Goal: Task Accomplishment & Management: Complete application form

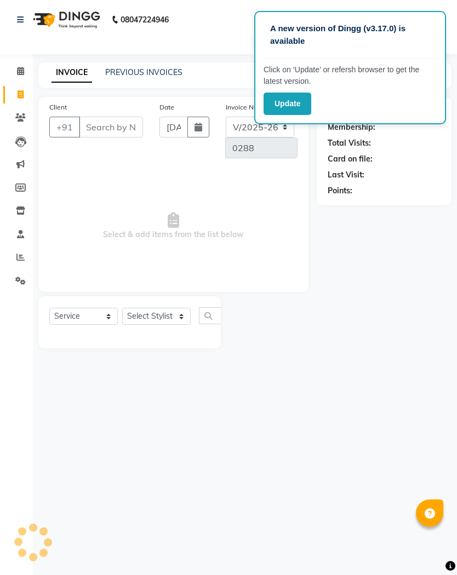
select select "7260"
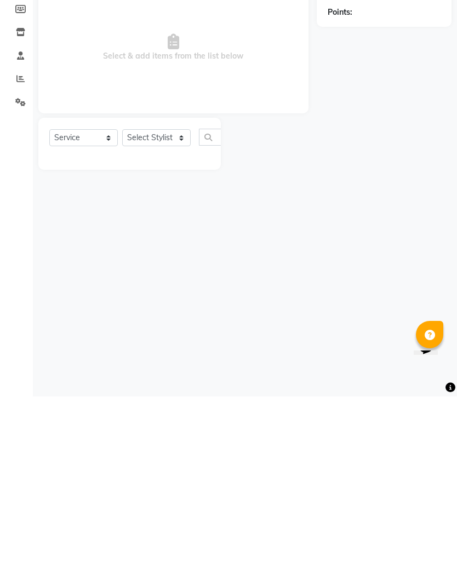
select select "membership"
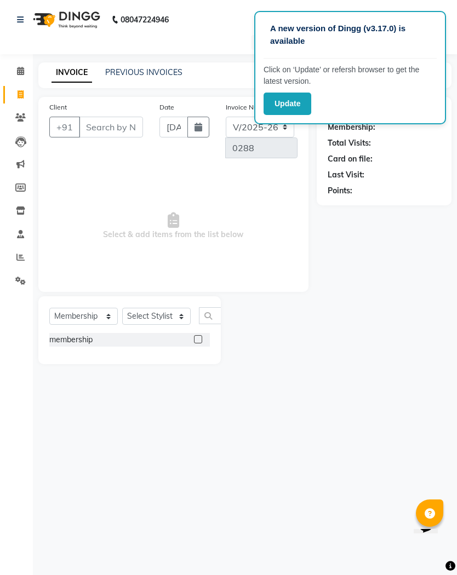
click at [110, 133] on input "Client" at bounding box center [111, 127] width 64 height 21
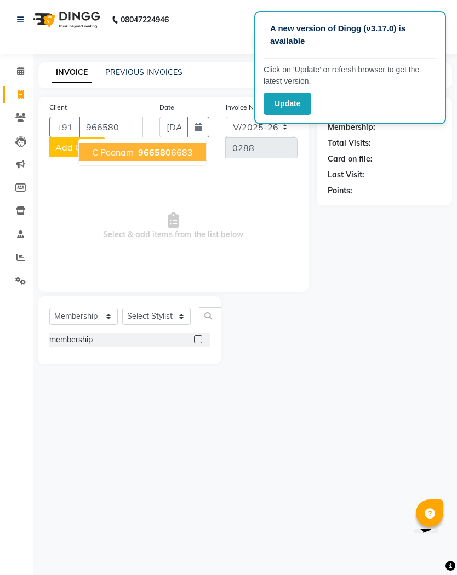
click at [170, 147] on ngb-highlight "966580 6683" at bounding box center [164, 152] width 57 height 11
type input "9665806683"
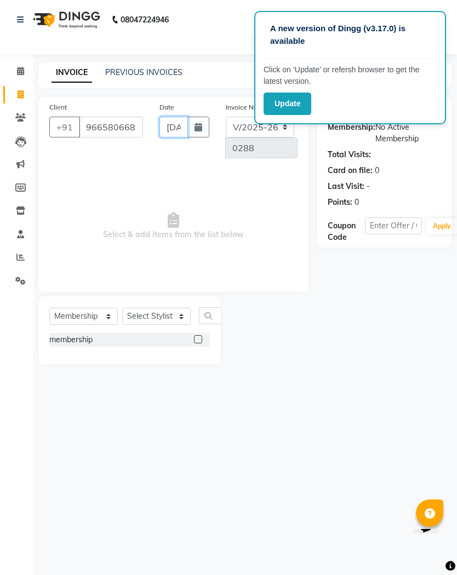
click at [174, 123] on input "[DATE]" at bounding box center [173, 127] width 28 height 21
select select "9"
select select "2025"
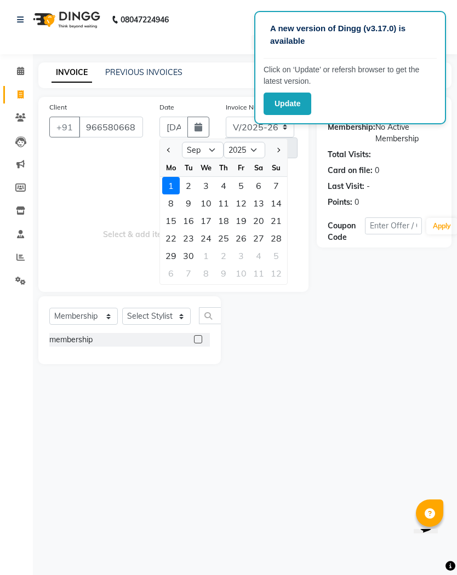
click at [137, 224] on span "Select & add items from the list below" at bounding box center [173, 226] width 248 height 110
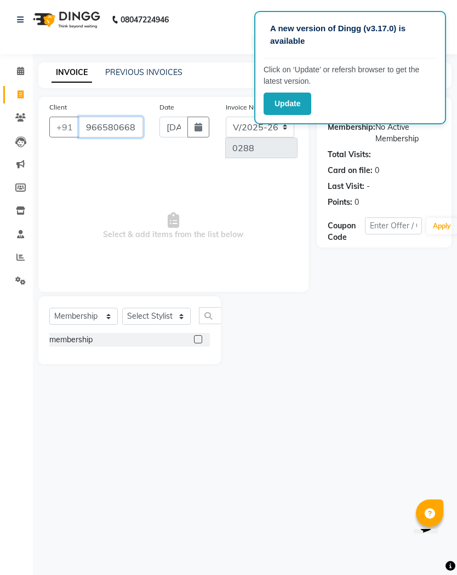
click at [123, 127] on input "9665806683" at bounding box center [111, 127] width 64 height 21
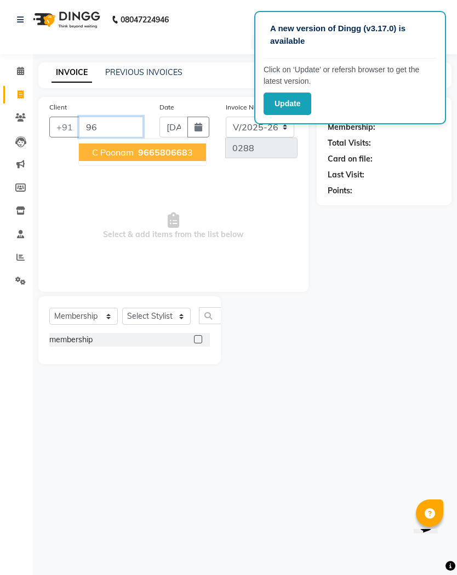
type input "9"
type input "9665806683"
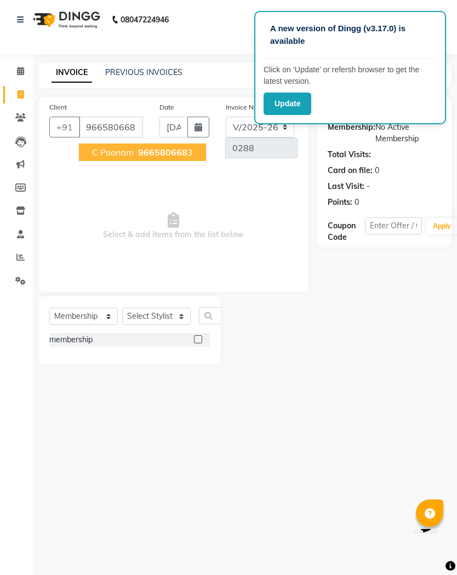
click at [165, 144] on button "C Poonam 966580668 3" at bounding box center [142, 152] width 127 height 18
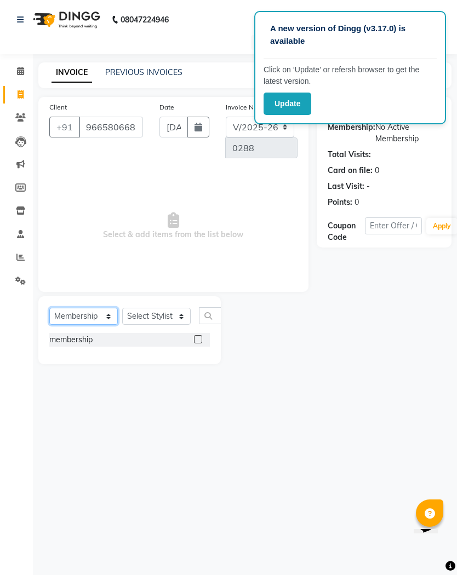
click at [95, 315] on select "Select Service Product Membership Package Voucher Prepaid Gift Card" at bounding box center [83, 316] width 68 height 17
select select "service"
click at [96, 312] on select "Select Service Product Membership Package Voucher Prepaid Gift Card" at bounding box center [83, 316] width 68 height 17
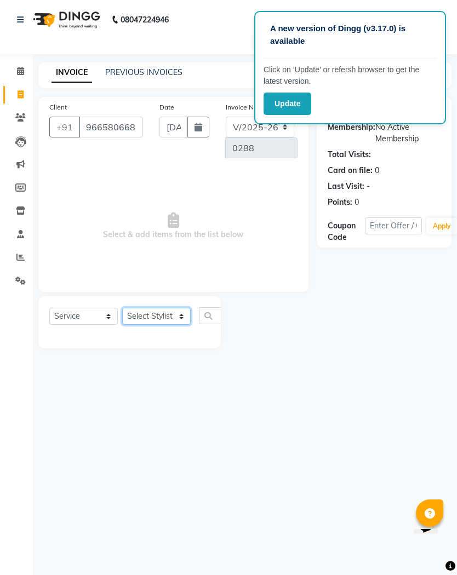
click at [170, 313] on select "Select Stylist Aarti Aasma [PERSON_NAME] [PERSON_NAME] [PERSON_NAME] [PERSON_NA…" at bounding box center [156, 316] width 68 height 17
click at [172, 318] on select "Select Stylist Aarti Aasma [PERSON_NAME] [PERSON_NAME] [PERSON_NAME] [PERSON_NA…" at bounding box center [156, 316] width 68 height 17
select select "62369"
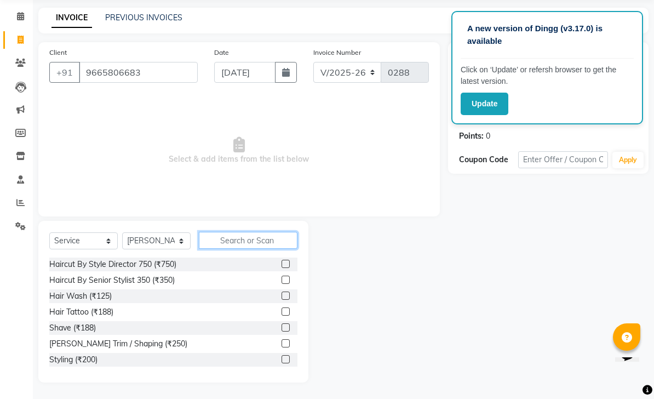
click at [250, 249] on input "text" at bounding box center [248, 240] width 99 height 17
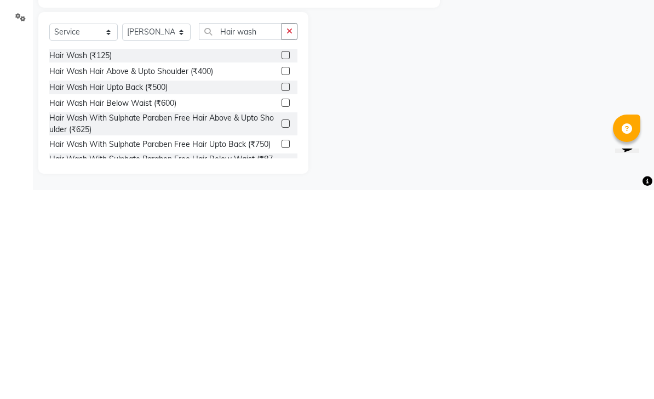
scroll to position [40, 0]
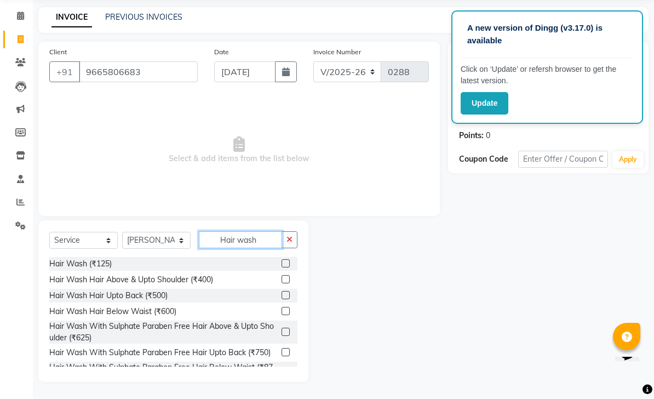
type input "Hair wash"
click at [284, 307] on label at bounding box center [285, 311] width 8 height 8
click at [284, 308] on input "checkbox" at bounding box center [284, 311] width 7 height 7
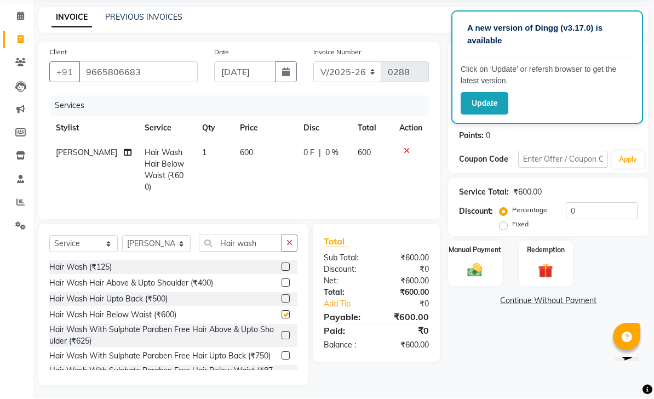
checkbox input "false"
click at [303, 148] on span "0 F" at bounding box center [308, 152] width 11 height 11
select select "62369"
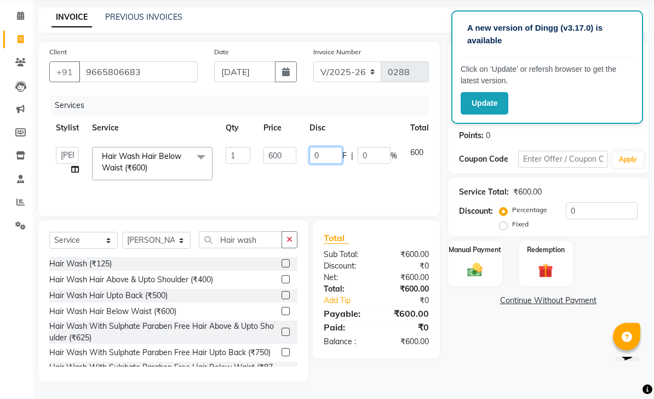
click at [331, 154] on input "0" at bounding box center [325, 155] width 33 height 17
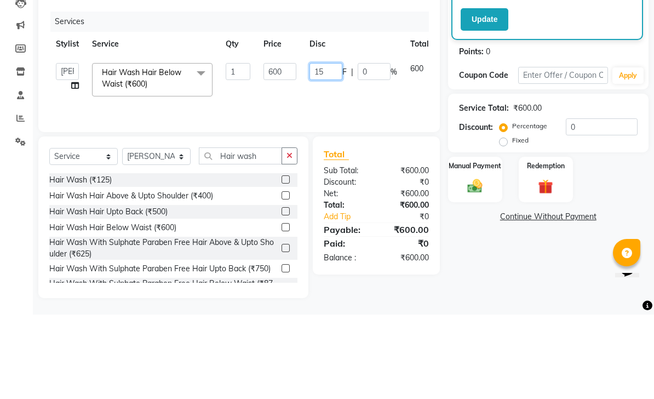
type input "150"
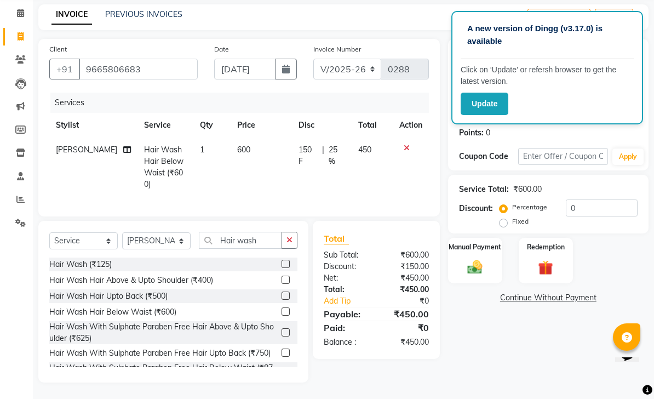
click at [307, 149] on span "150 F" at bounding box center [307, 155] width 19 height 23
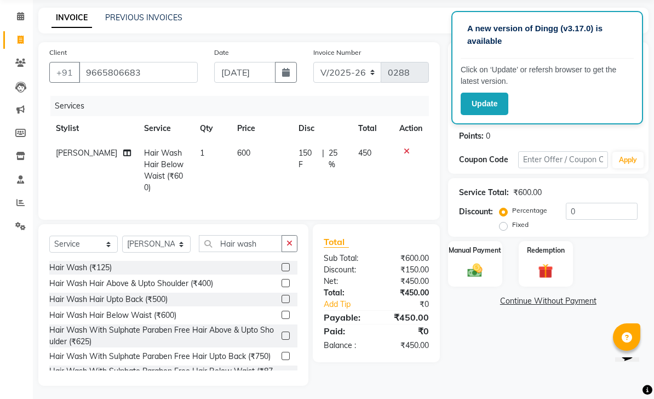
select select "62369"
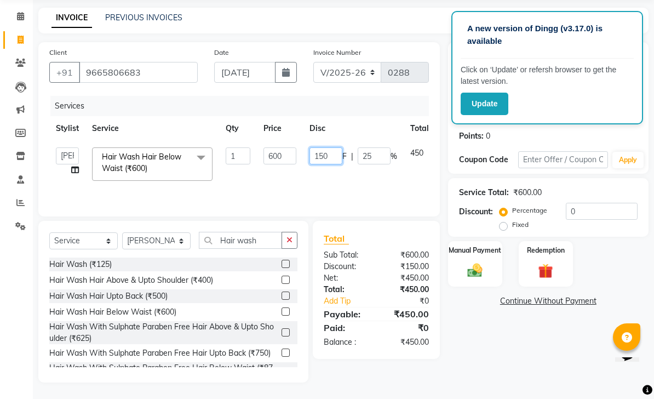
click at [339, 155] on input "150" at bounding box center [325, 155] width 33 height 17
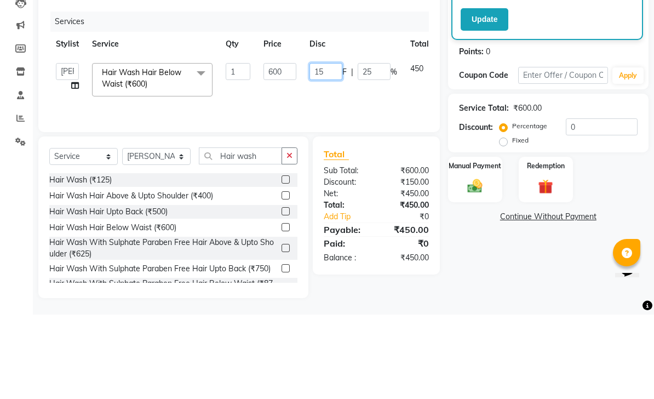
type input "1"
type input "50"
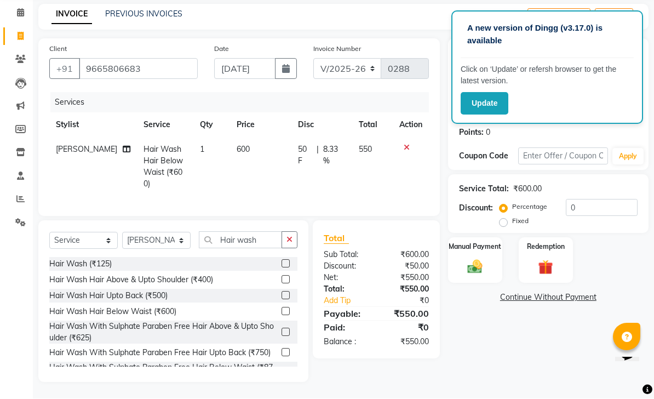
click at [305, 142] on td "50 F | 8.33 %" at bounding box center [321, 166] width 61 height 59
select select "62369"
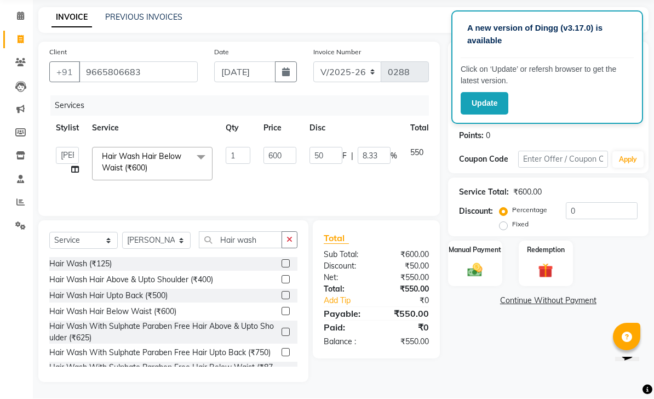
scroll to position [40, 0]
click at [329, 152] on input "50" at bounding box center [325, 155] width 33 height 17
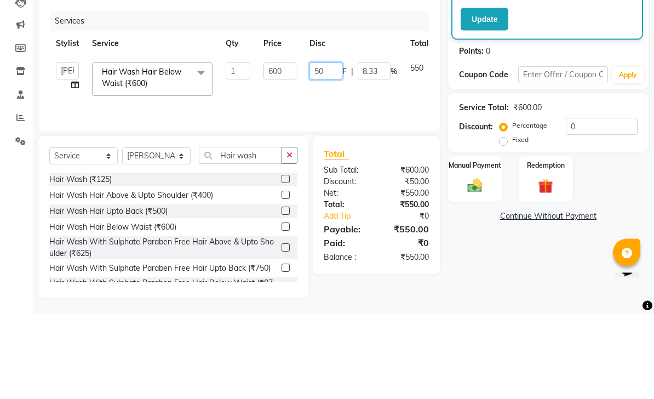
type input "5"
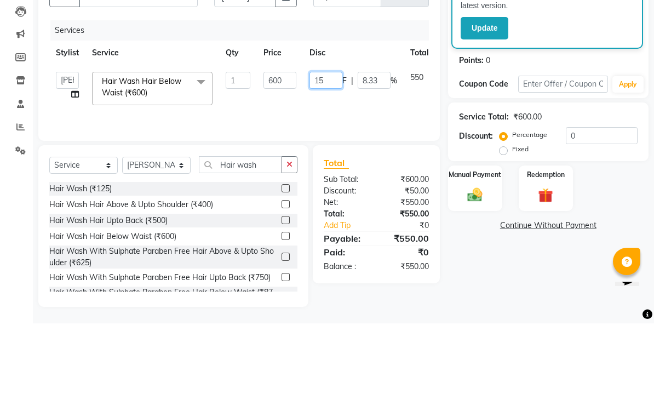
type input "150"
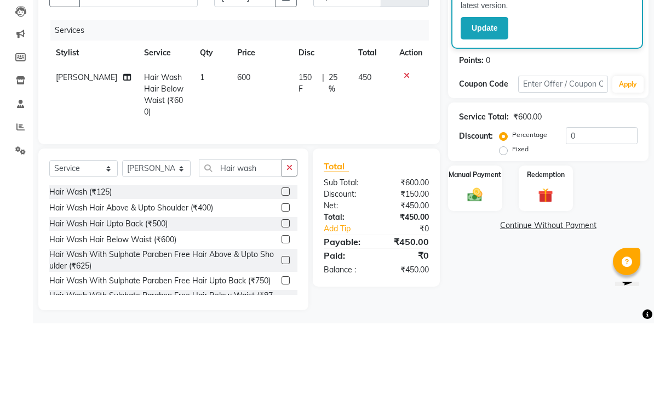
scroll to position [43, 0]
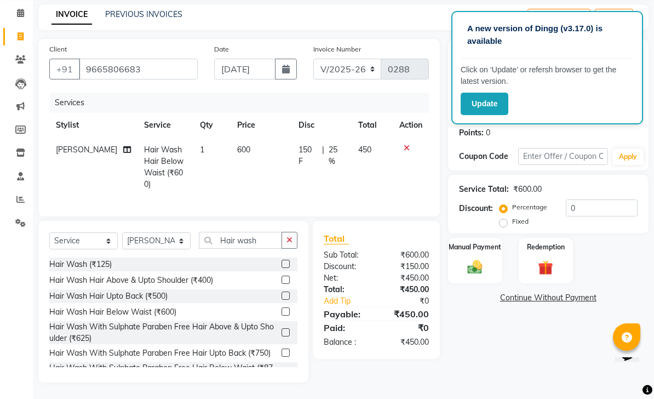
click at [310, 149] on span "150 F" at bounding box center [307, 155] width 19 height 23
select select "62369"
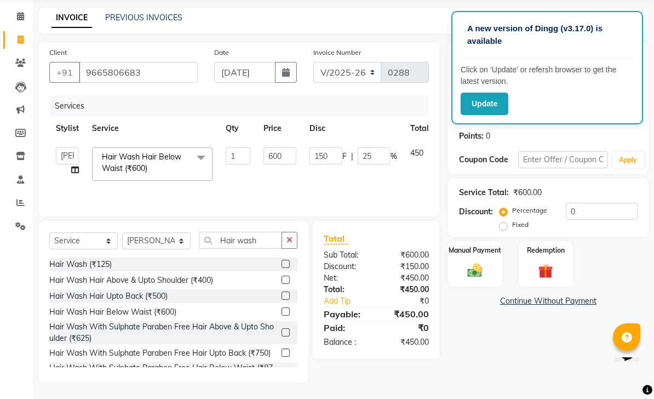
scroll to position [40, 0]
click at [335, 152] on input "150" at bounding box center [325, 155] width 33 height 17
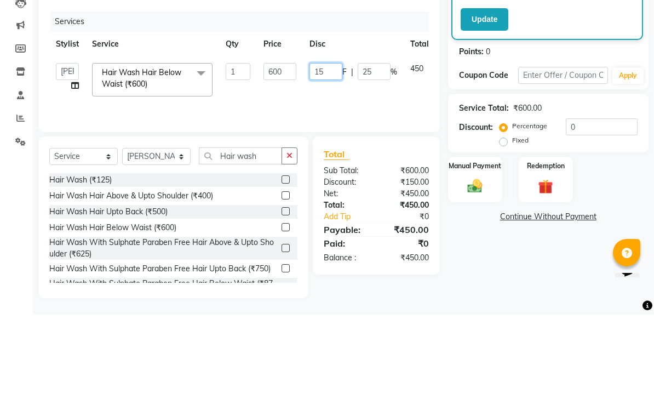
type input "1"
type input "6"
type input "1"
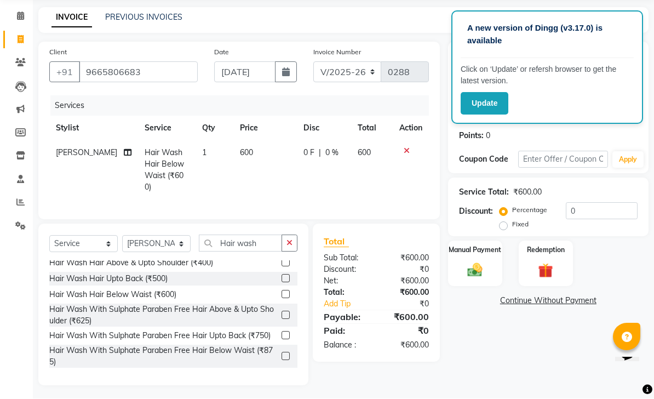
scroll to position [20, 0]
click at [286, 332] on label at bounding box center [285, 335] width 8 height 8
click at [286, 332] on input "checkbox" at bounding box center [284, 335] width 7 height 7
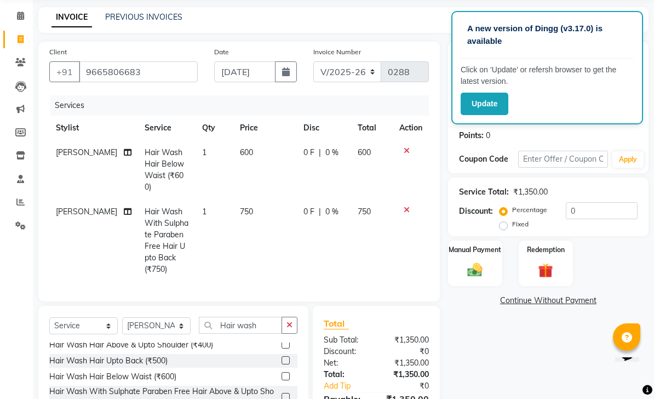
checkbox input "false"
click at [407, 152] on icon at bounding box center [407, 151] width 6 height 8
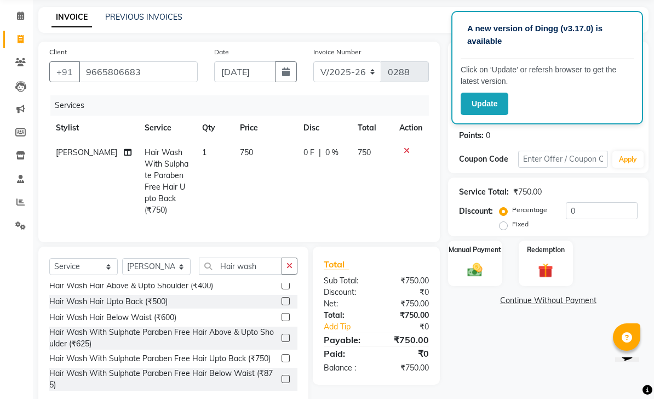
click at [309, 149] on span "0 F" at bounding box center [308, 152] width 11 height 11
select select "62369"
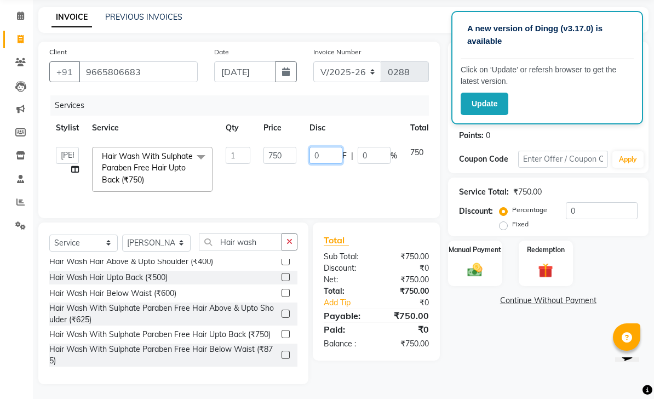
click at [319, 154] on input "0" at bounding box center [325, 155] width 33 height 17
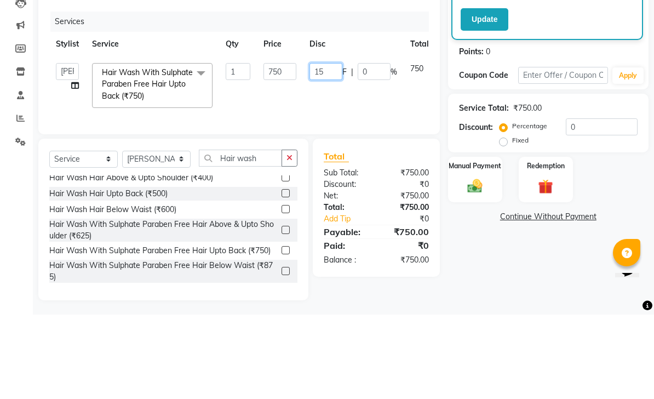
type input "150"
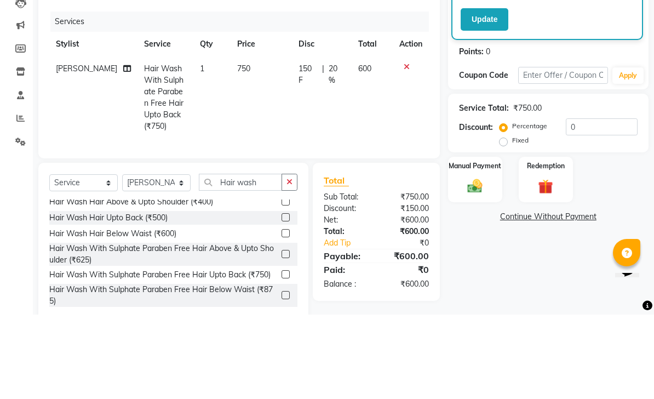
scroll to position [66, 0]
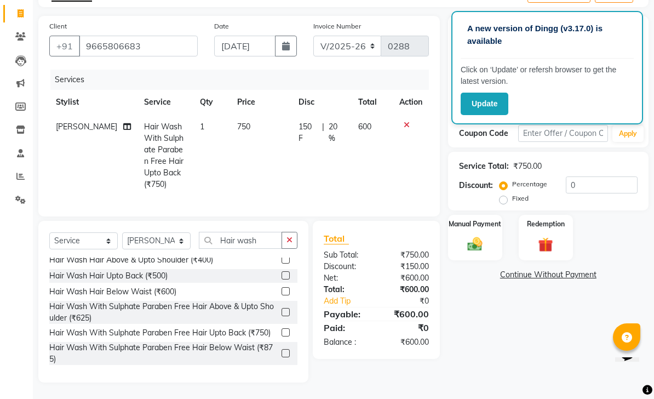
click at [456, 239] on img at bounding box center [475, 243] width 24 height 17
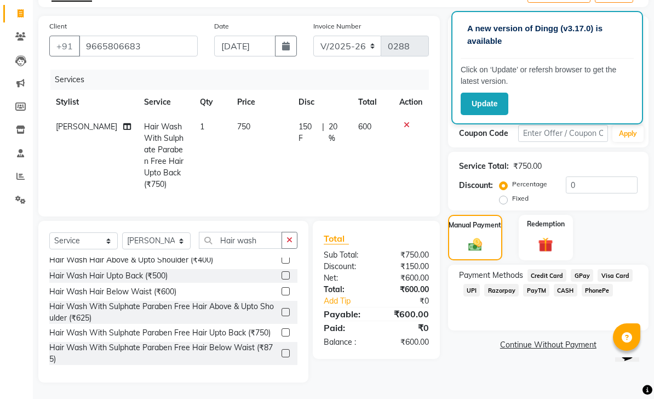
click at [456, 273] on span "GPay" at bounding box center [582, 275] width 22 height 13
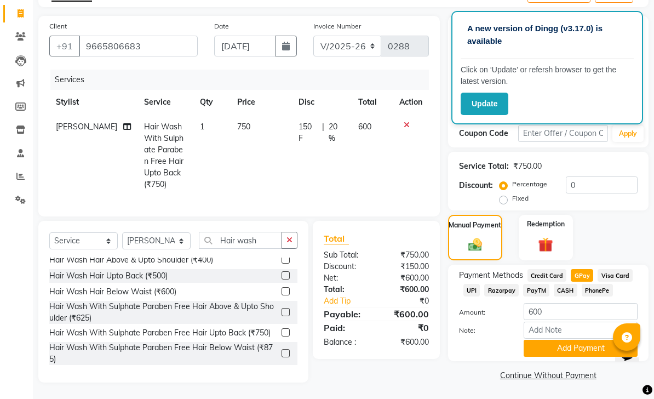
click at [456, 353] on button "Add Payment" at bounding box center [580, 347] width 114 height 17
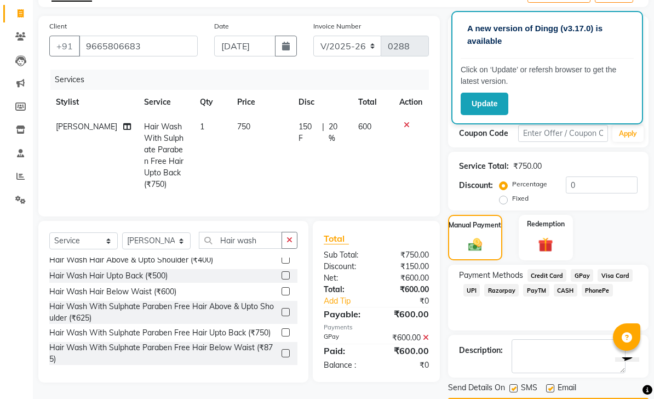
scroll to position [100, 0]
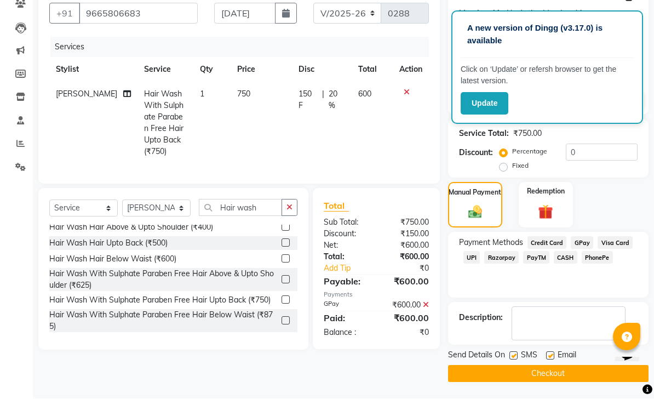
click at [456, 370] on button "Checkout" at bounding box center [548, 373] width 200 height 17
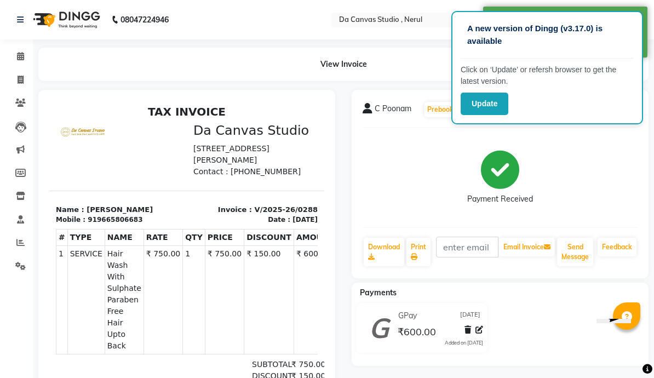
click at [456, 220] on div "C Poonam Prebook Payment Received Download Print Email Invoice Send Message Fee…" at bounding box center [500, 184] width 297 height 188
